Goal: Navigation & Orientation: Find specific page/section

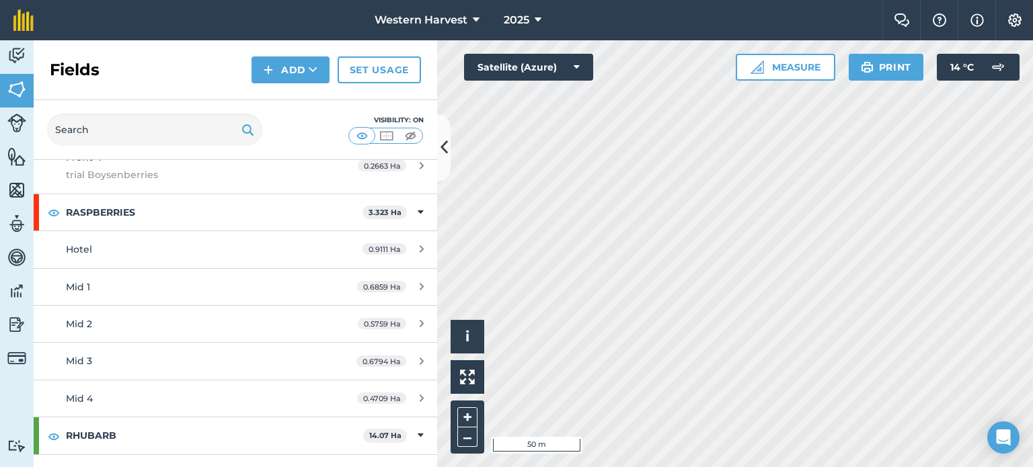
scroll to position [471, 0]
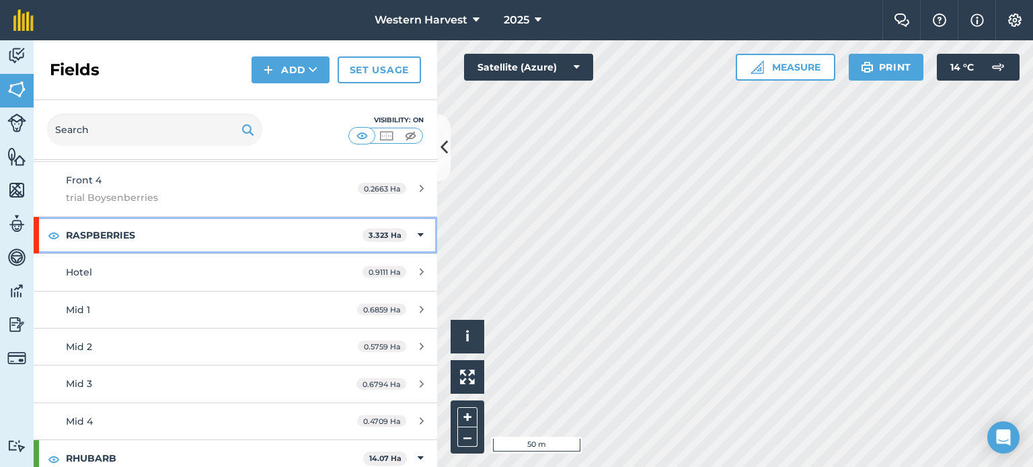
click at [126, 233] on strong "RASPBERRIES" at bounding box center [214, 235] width 296 height 36
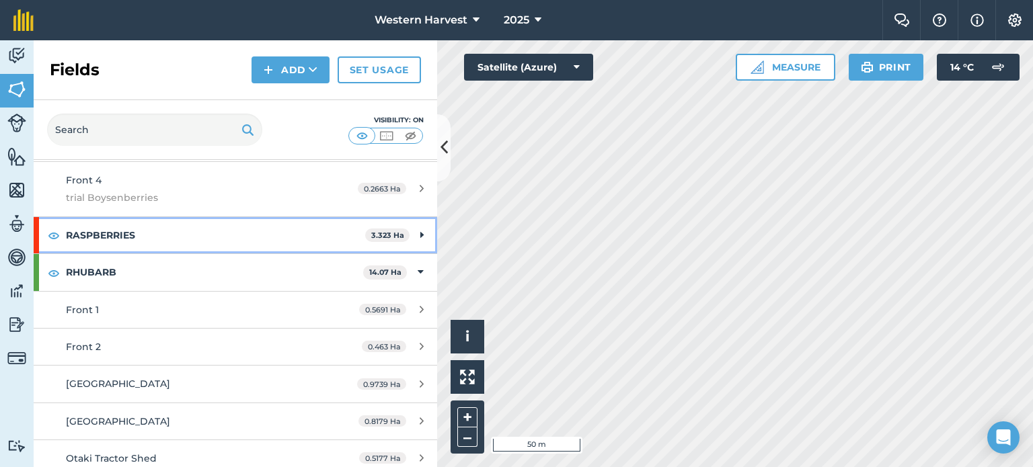
click at [126, 233] on strong "RASPBERRIES" at bounding box center [215, 235] width 299 height 36
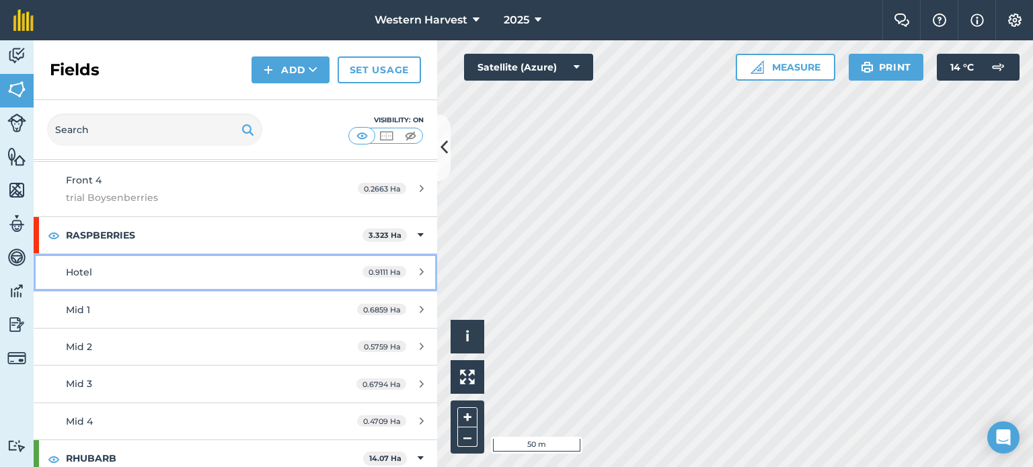
click at [145, 273] on div "Hotel" at bounding box center [192, 272] width 253 height 15
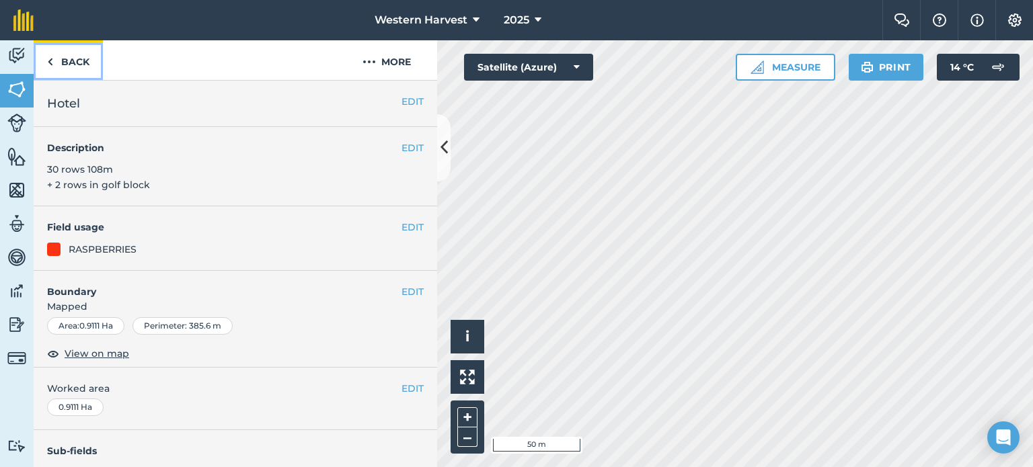
click at [78, 65] on link "Back" at bounding box center [68, 60] width 69 height 40
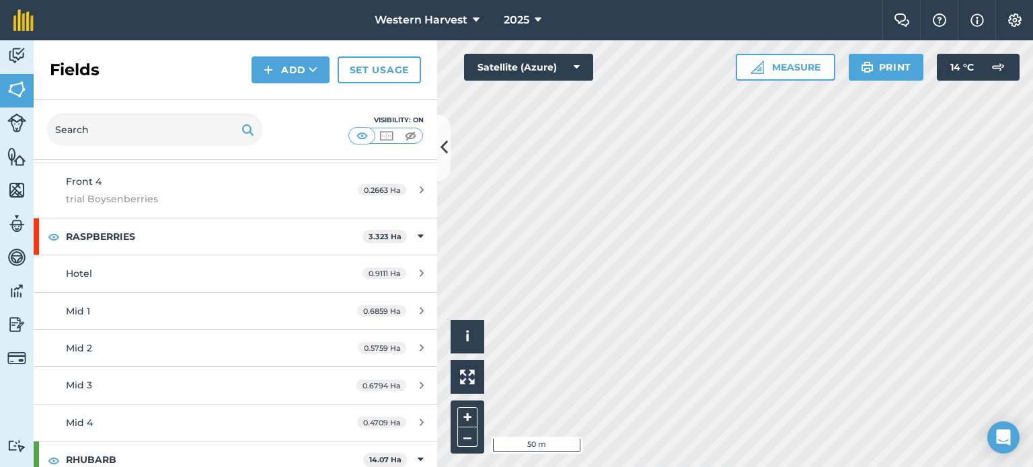
scroll to position [471, 0]
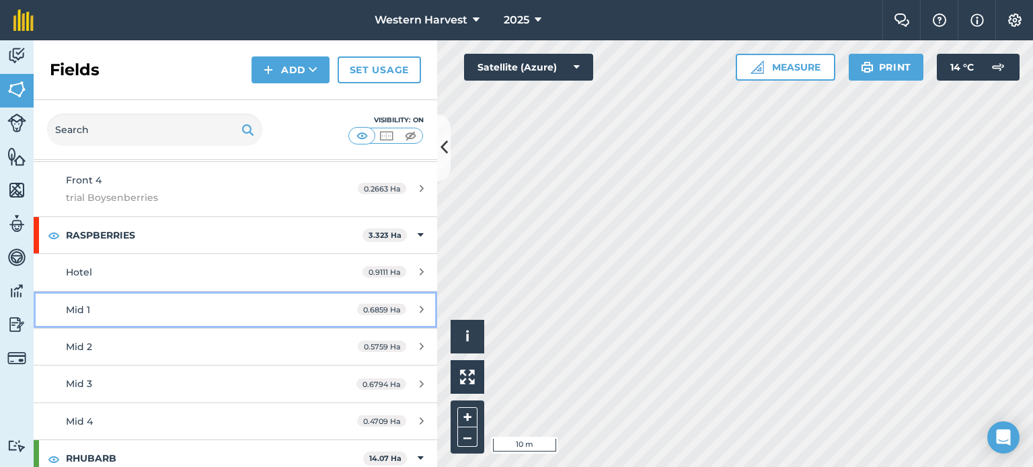
click at [135, 309] on div "Mid 1" at bounding box center [192, 310] width 253 height 15
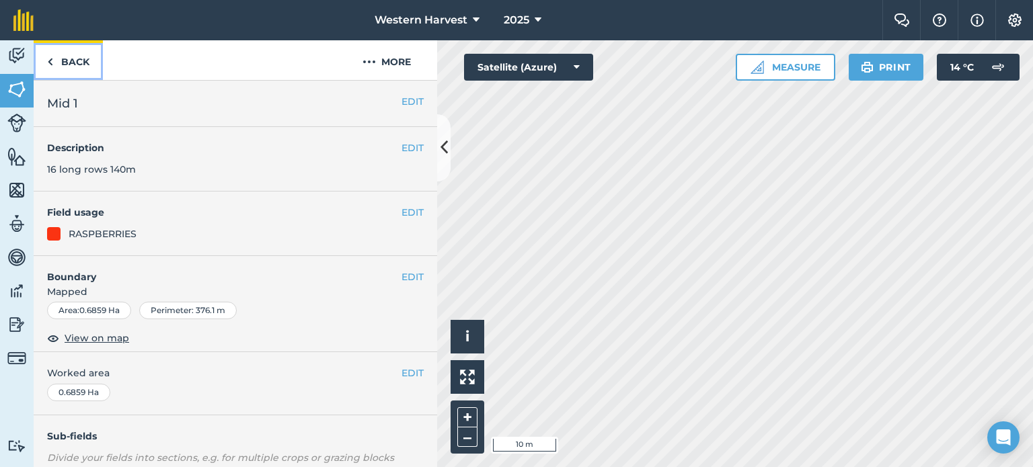
click at [69, 60] on link "Back" at bounding box center [68, 60] width 69 height 40
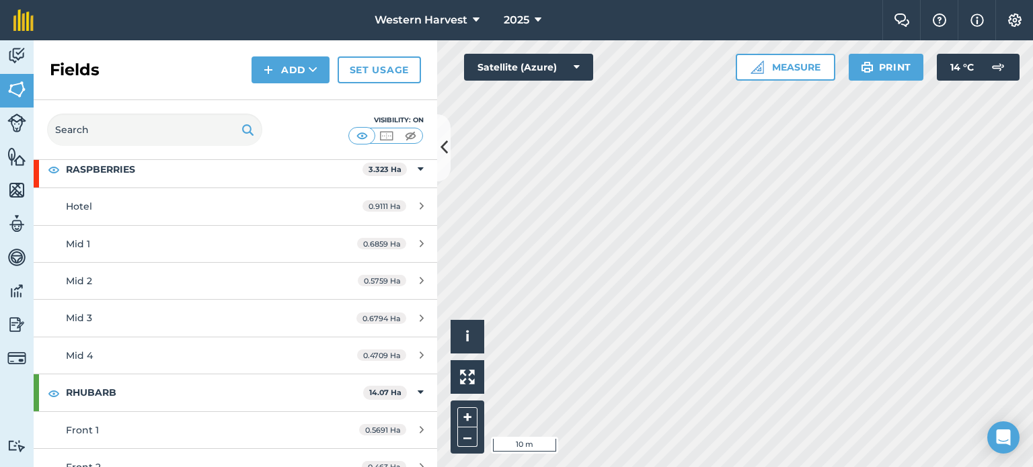
scroll to position [538, 0]
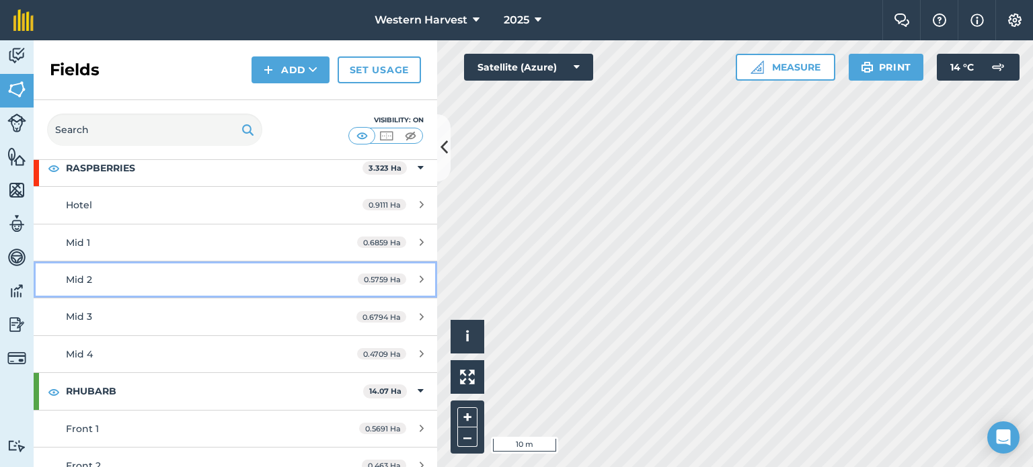
click at [151, 274] on div "Mid 2" at bounding box center [192, 279] width 253 height 15
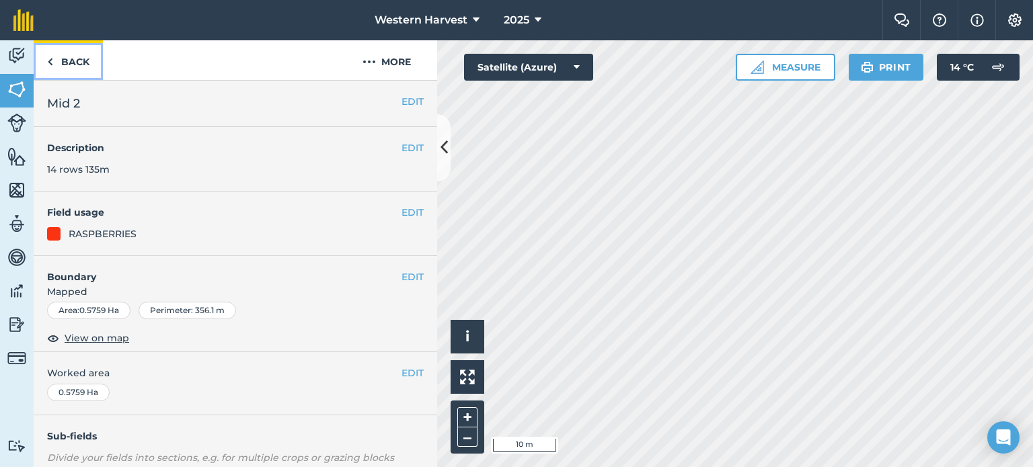
click at [70, 62] on link "Back" at bounding box center [68, 60] width 69 height 40
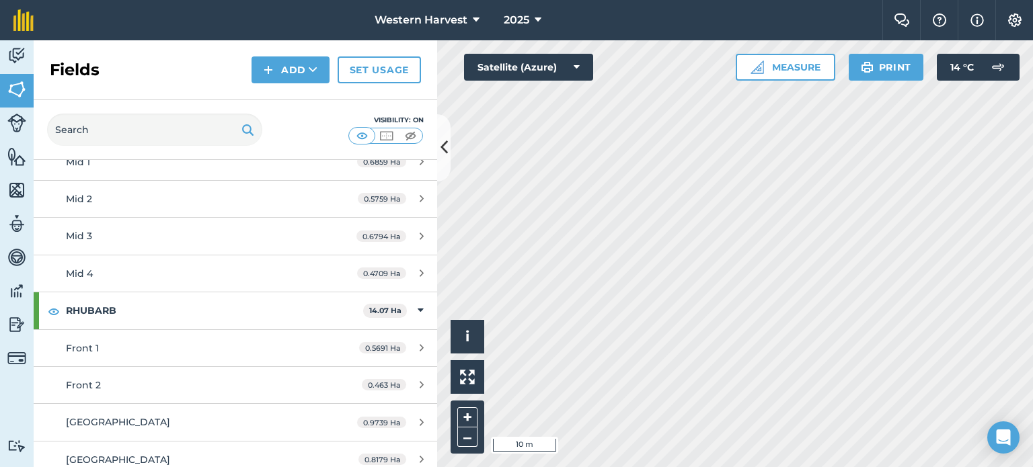
scroll to position [549, 0]
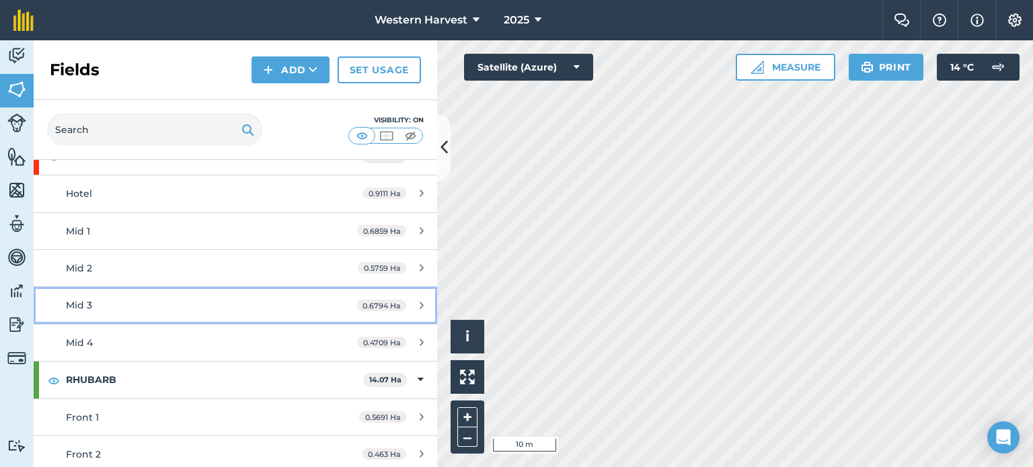
click at [75, 301] on span "Mid 3" at bounding box center [79, 305] width 26 height 12
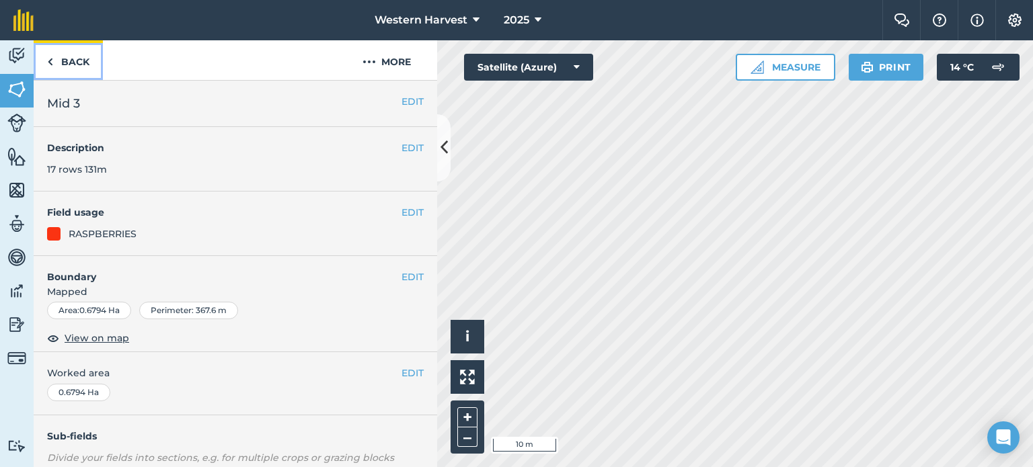
click at [69, 61] on link "Back" at bounding box center [68, 60] width 69 height 40
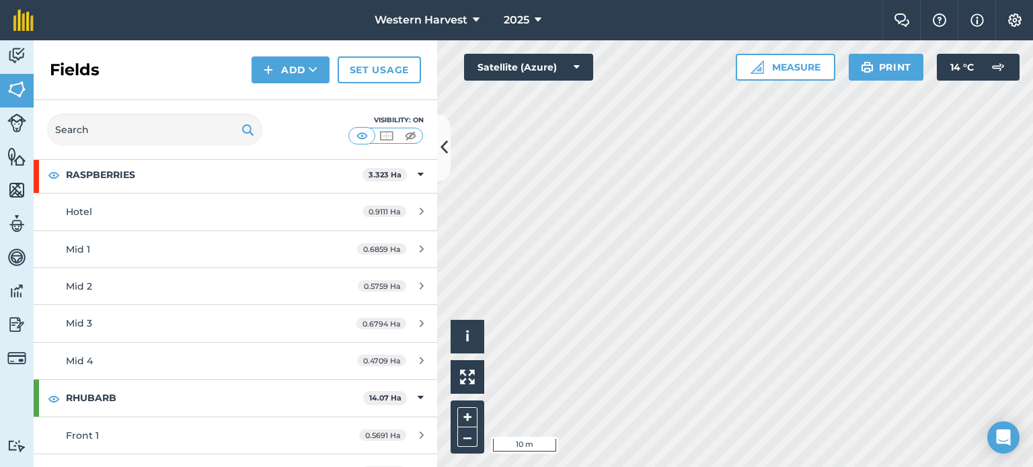
scroll to position [538, 0]
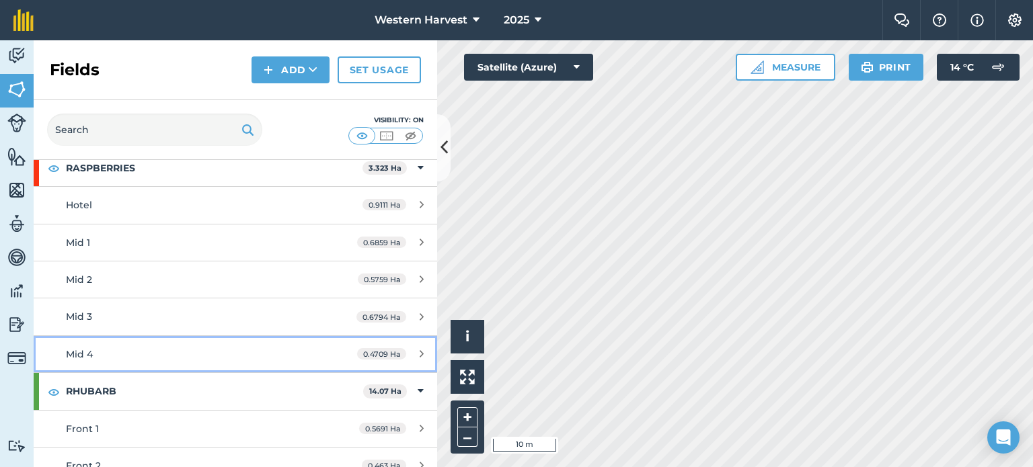
click at [132, 352] on div "Mid 4" at bounding box center [192, 354] width 253 height 15
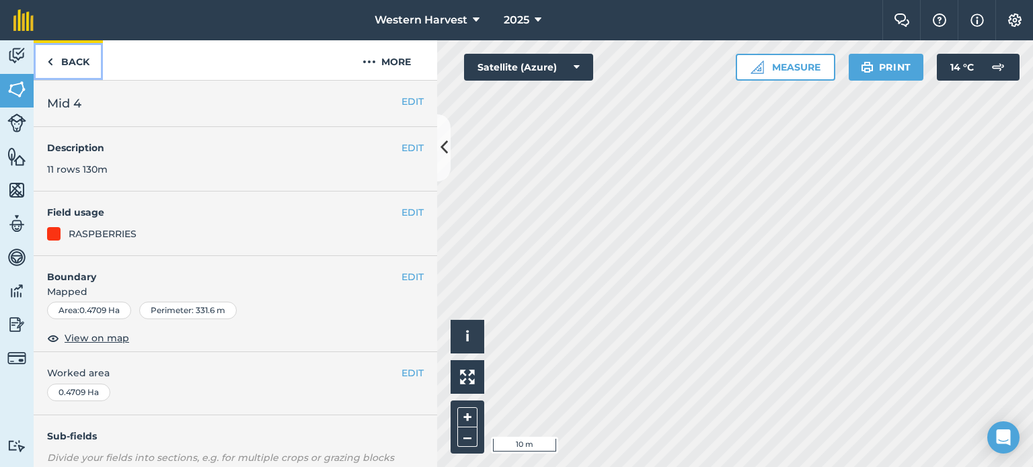
click at [85, 63] on link "Back" at bounding box center [68, 60] width 69 height 40
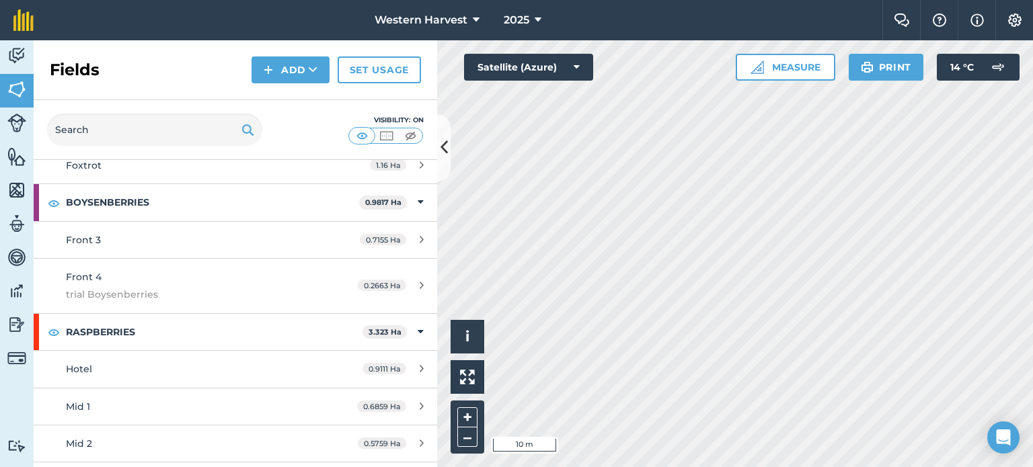
scroll to position [403, 0]
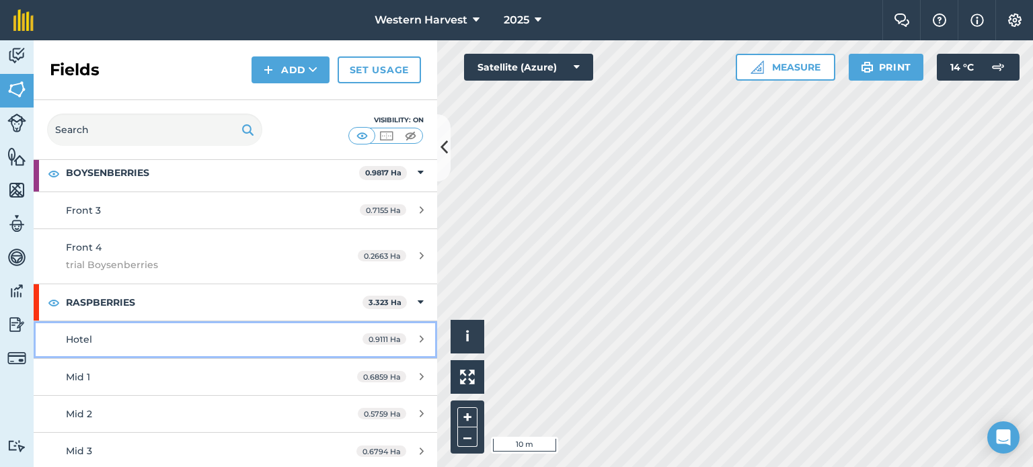
click at [154, 338] on div "Hotel" at bounding box center [192, 339] width 253 height 15
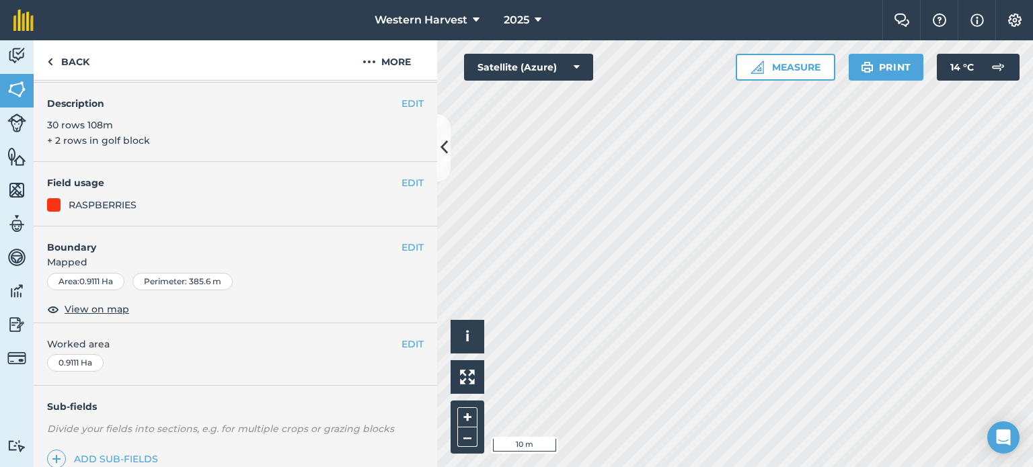
scroll to position [67, 0]
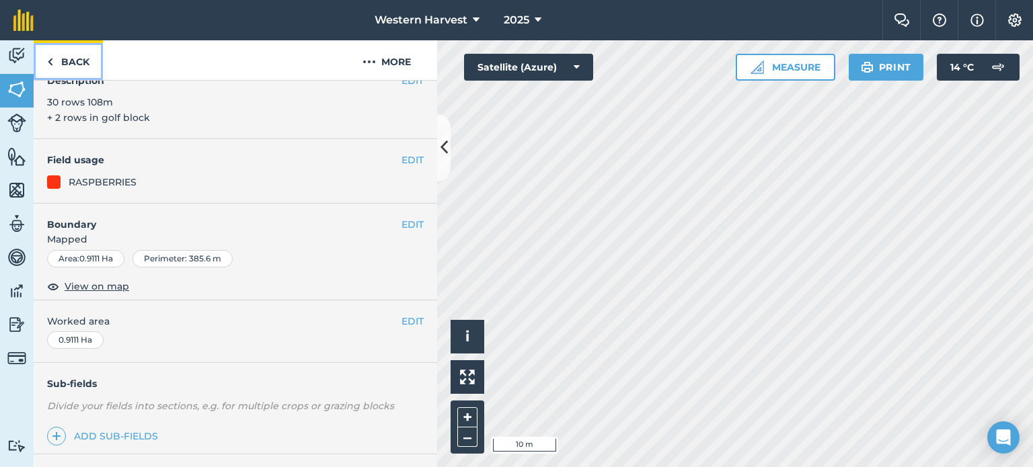
click at [83, 61] on link "Back" at bounding box center [68, 60] width 69 height 40
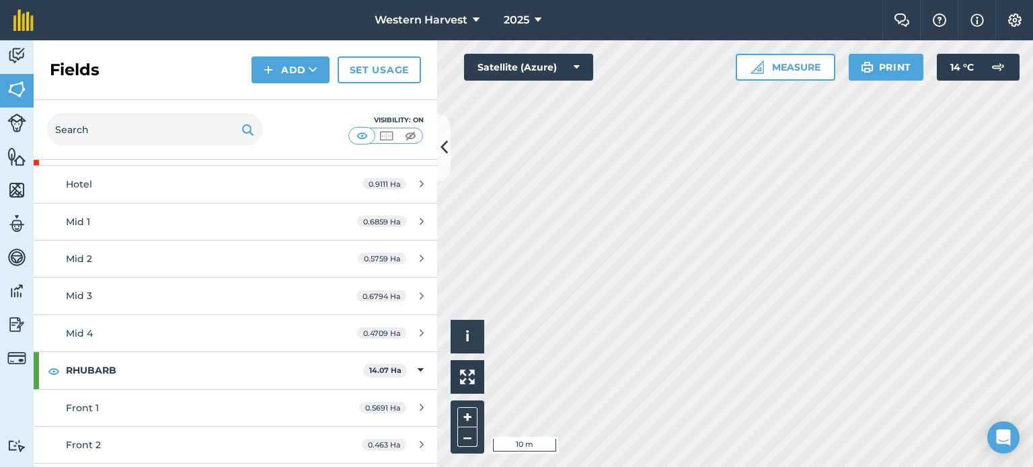
scroll to position [538, 0]
